Goal: Task Accomplishment & Management: Manage account settings

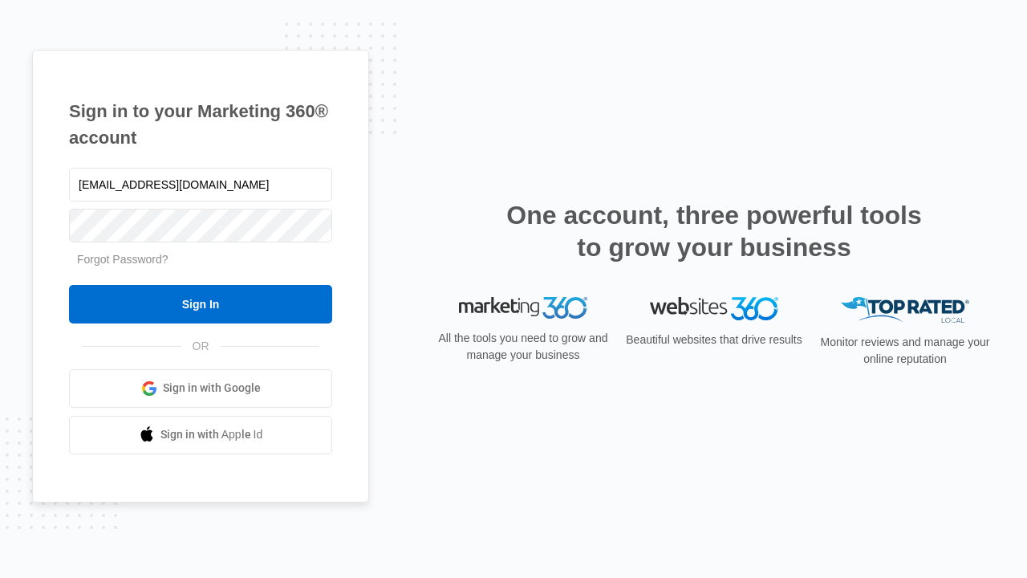
type input "[EMAIL_ADDRESS][DOMAIN_NAME]"
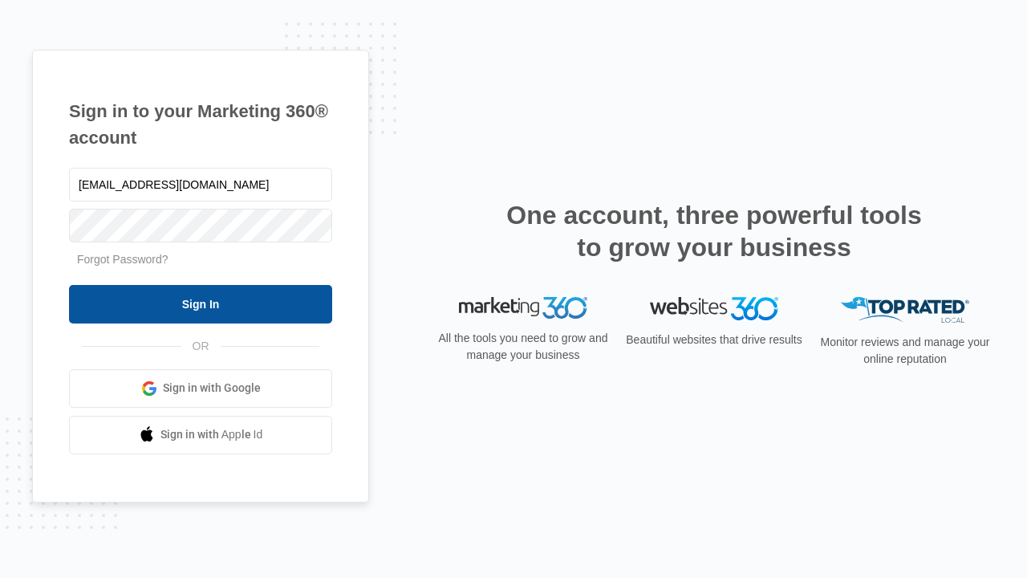
click at [201, 303] on input "Sign In" at bounding box center [200, 304] width 263 height 39
